Goal: Information Seeking & Learning: Stay updated

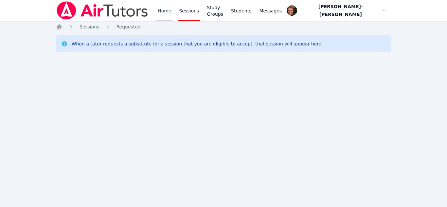
click at [160, 10] on link "Home" at bounding box center [165, 10] width 16 height 21
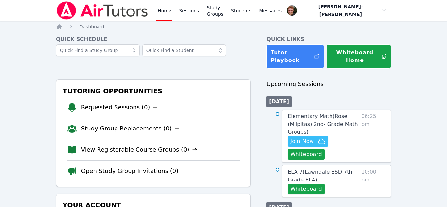
click at [123, 105] on link "Requested Sessions (0)" at bounding box center [119, 107] width 77 height 9
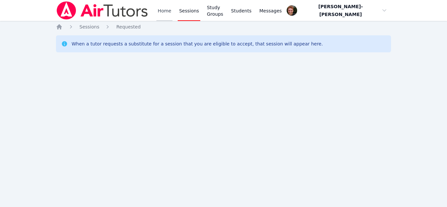
click at [165, 12] on link "Home" at bounding box center [165, 10] width 16 height 21
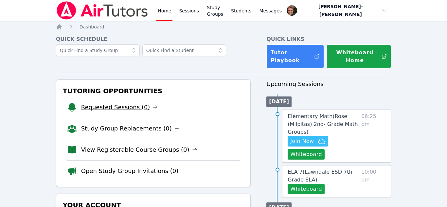
click at [128, 103] on link "Requested Sessions (0)" at bounding box center [119, 107] width 77 height 9
